Goal: Information Seeking & Learning: Learn about a topic

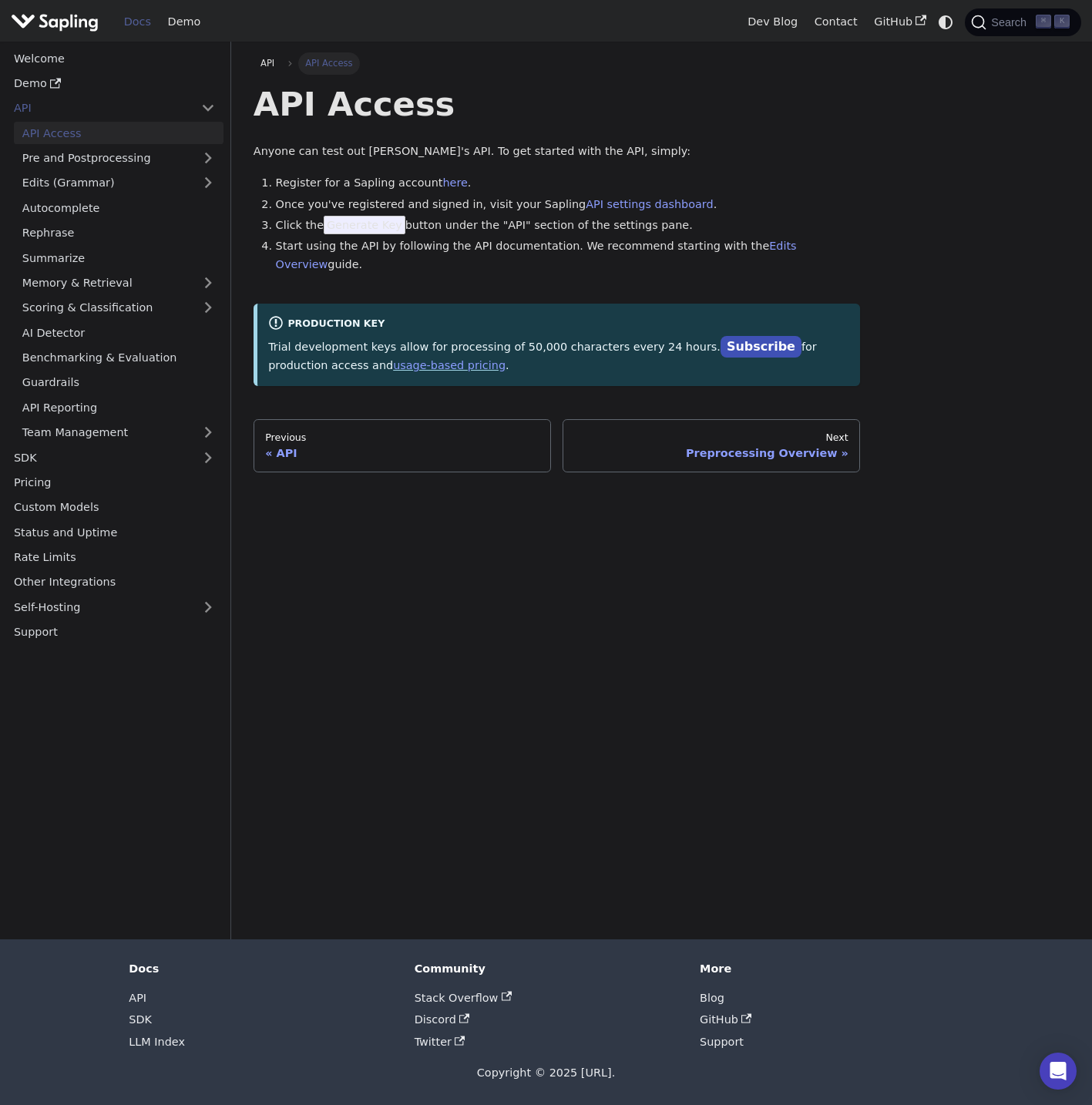
click at [385, 739] on div "API API Access API Access Anyone can test out Sapling's API. To get started wit…" at bounding box center [661, 491] width 861 height 898
click at [53, 23] on img "Main" at bounding box center [54, 22] width 88 height 23
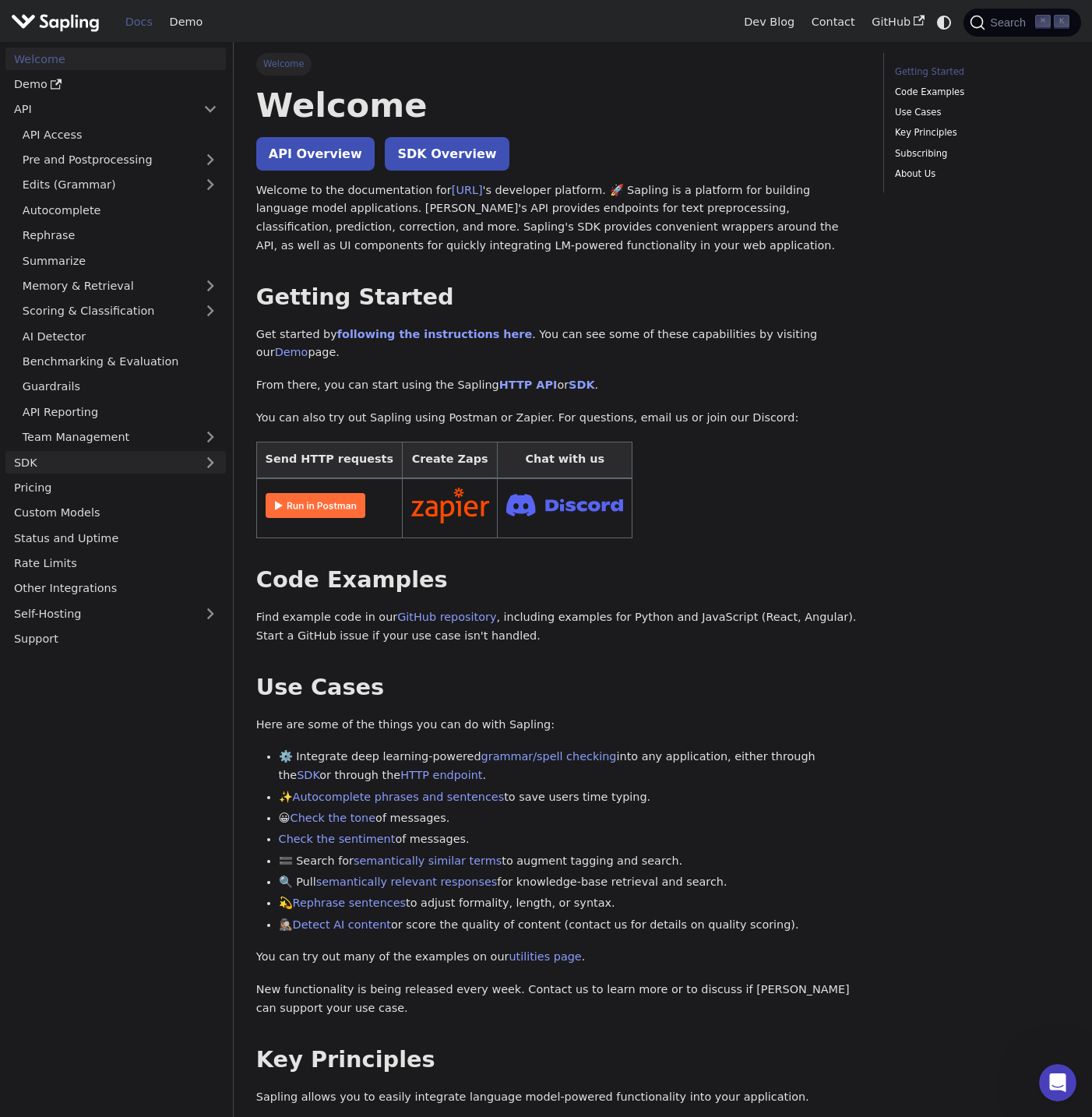
click at [193, 466] on link "SDK" at bounding box center [100, 462] width 189 height 23
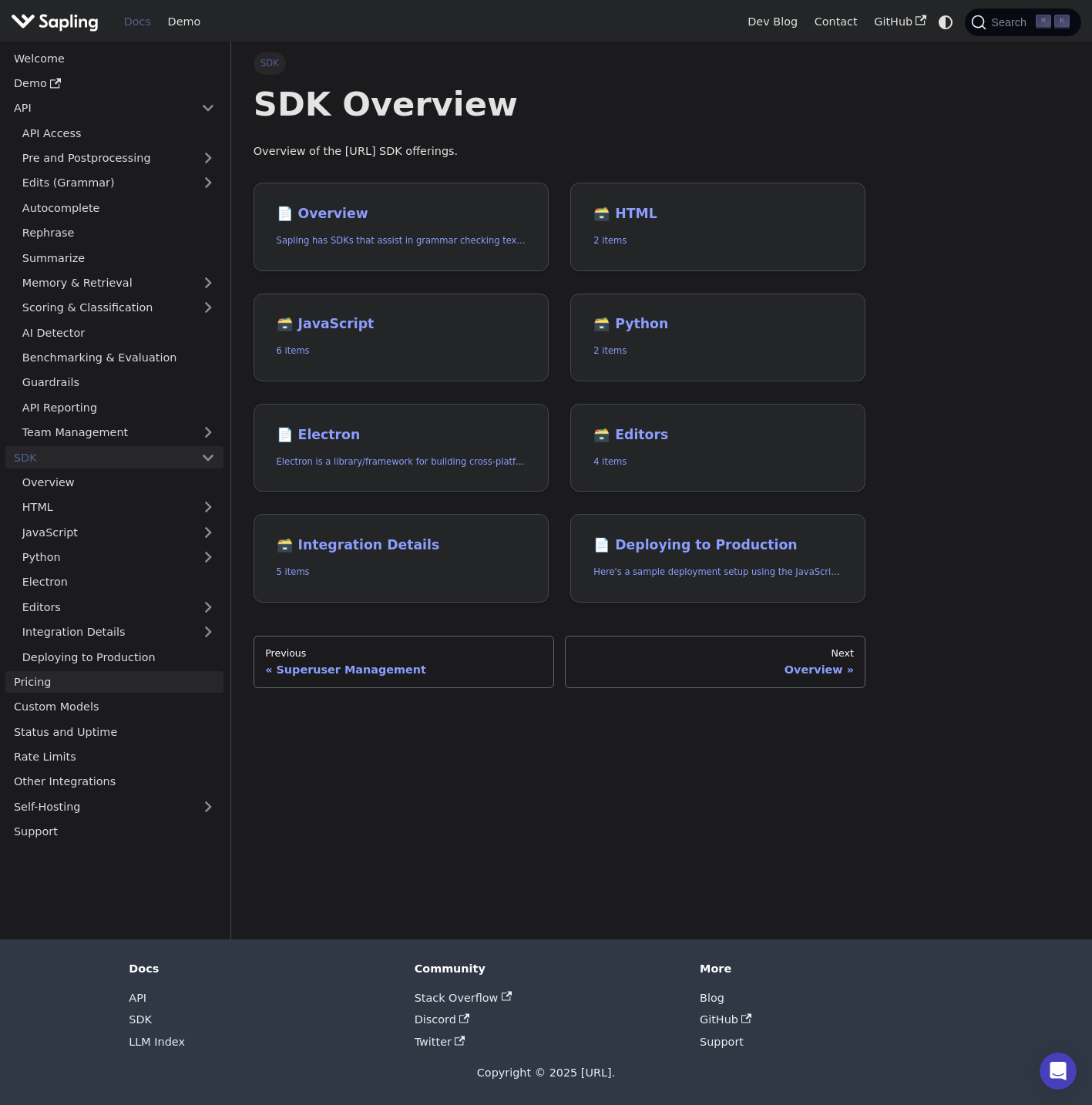
click at [37, 676] on link "Pricing" at bounding box center [114, 682] width 218 height 23
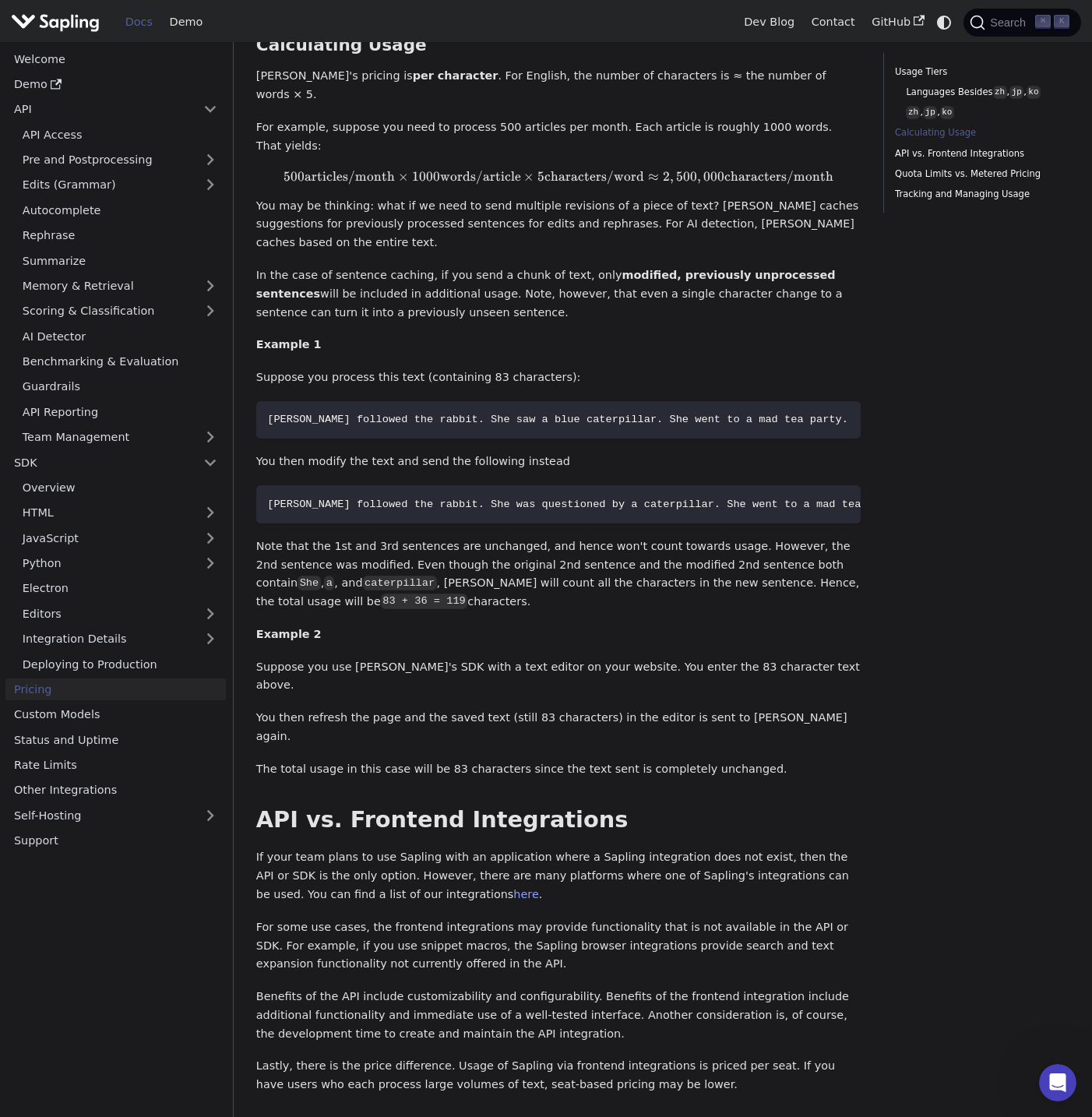
scroll to position [1250, 0]
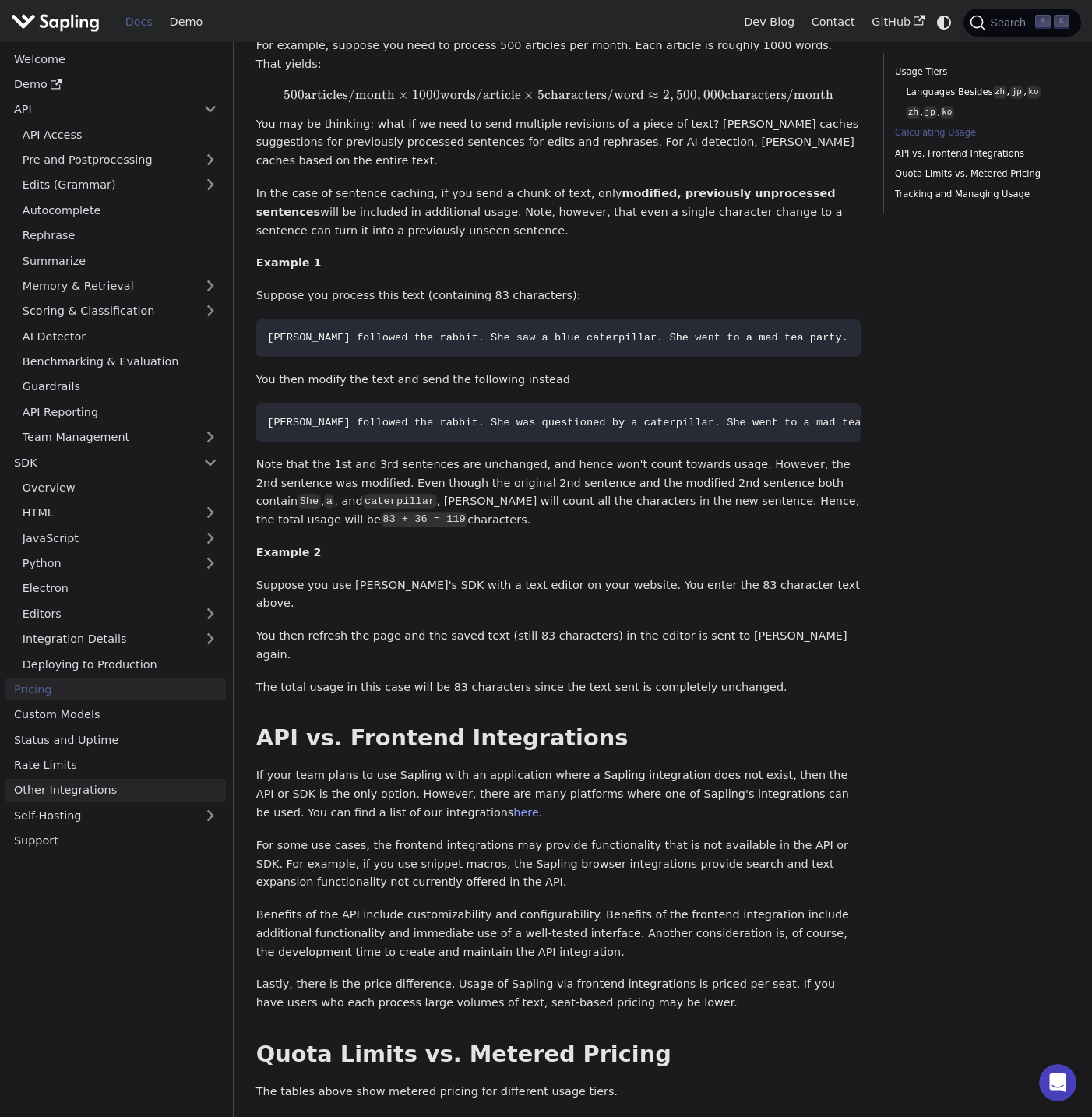
click at [63, 781] on link "Other Integrations" at bounding box center [116, 791] width 220 height 23
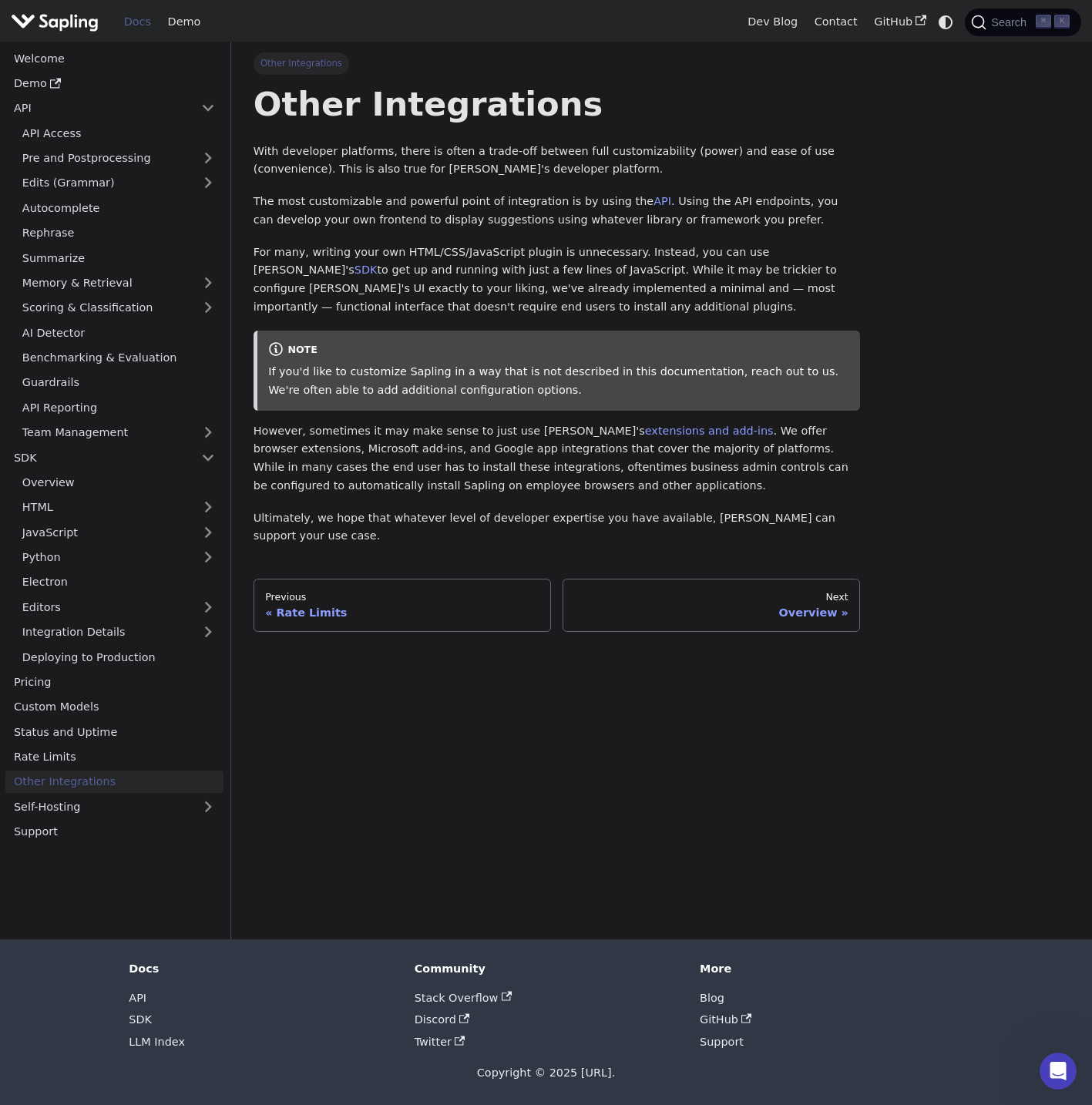
click at [56, 35] on div "Docs Demo" at bounding box center [375, 22] width 728 height 34
